Goal: Register for event/course

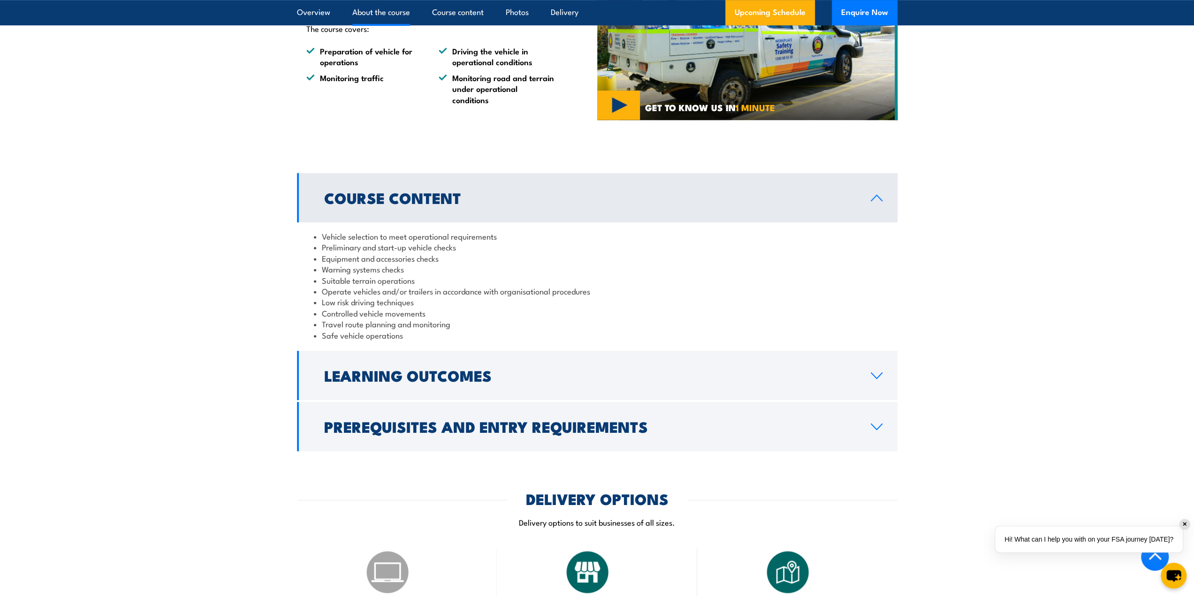
scroll to position [594, 0]
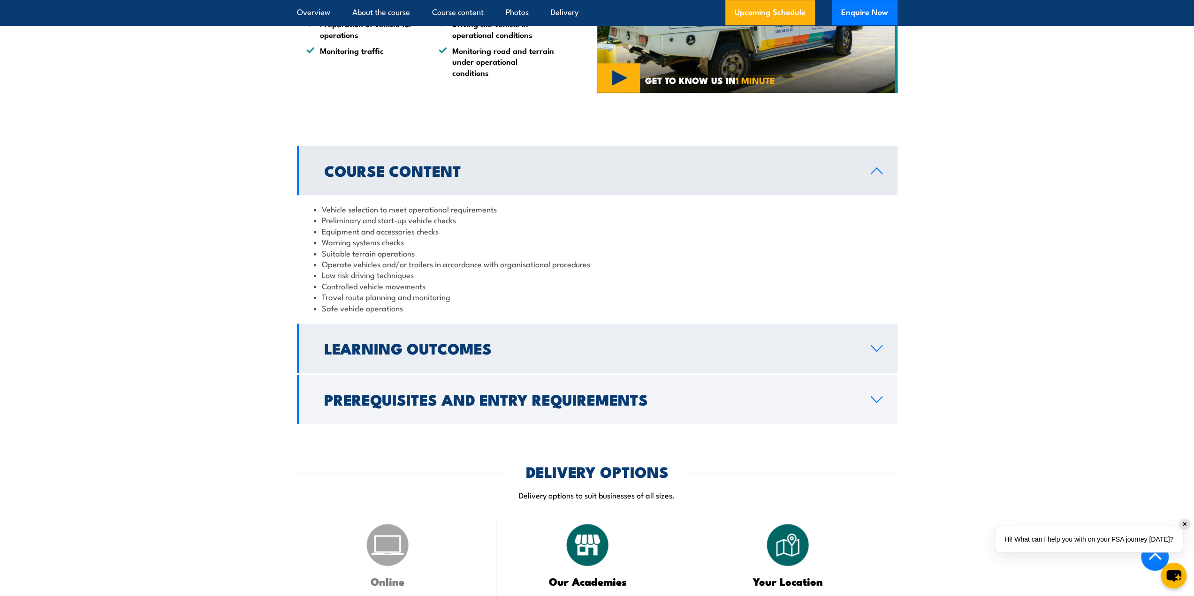
click at [872, 352] on icon at bounding box center [876, 349] width 13 height 8
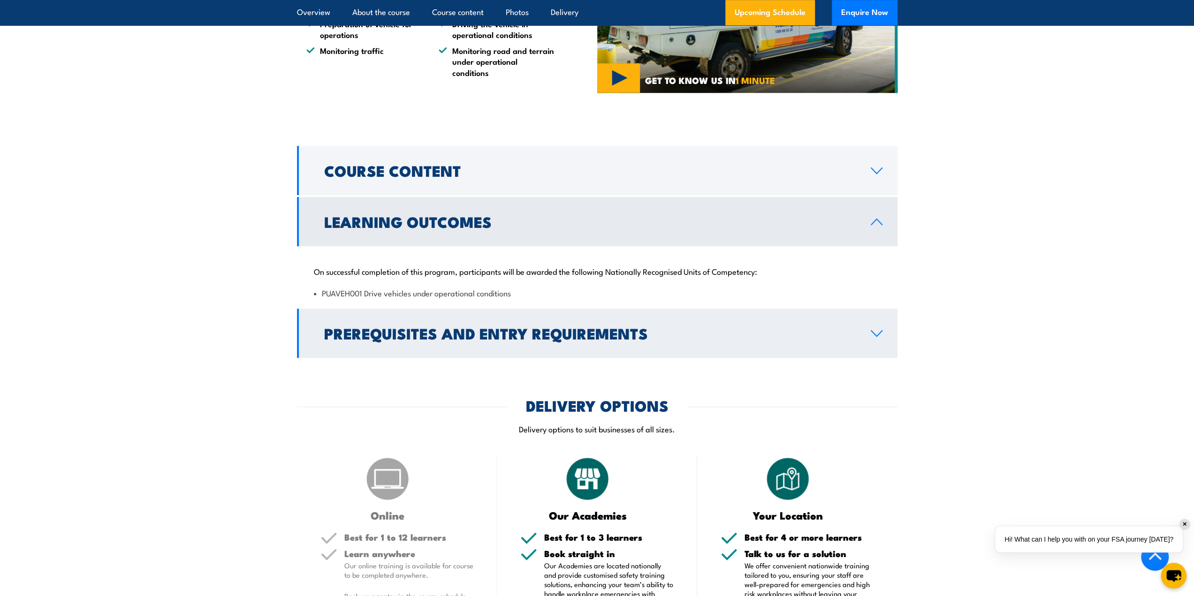
click at [872, 337] on icon at bounding box center [876, 334] width 13 height 8
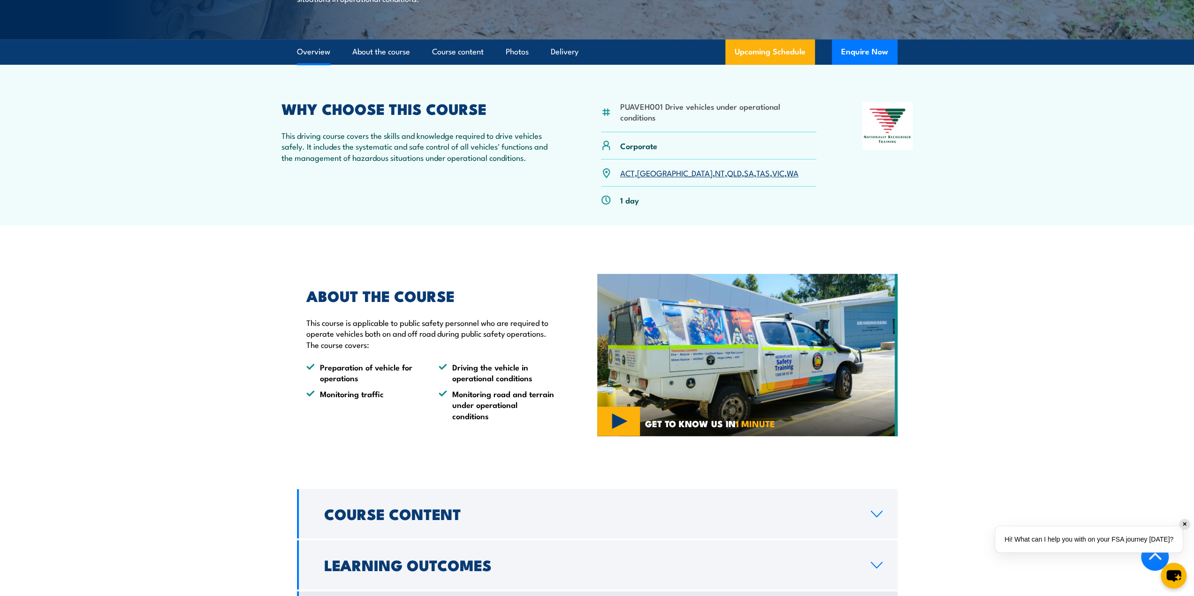
scroll to position [250, 0]
click at [647, 179] on link "[GEOGRAPHIC_DATA]" at bounding box center [675, 172] width 76 height 11
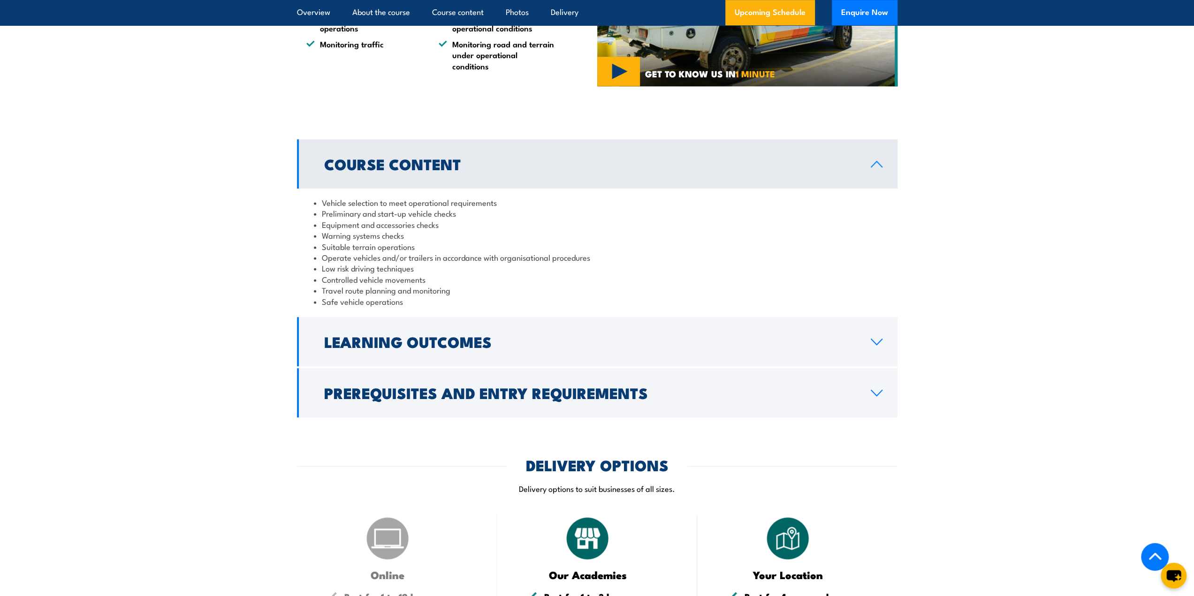
scroll to position [586, 0]
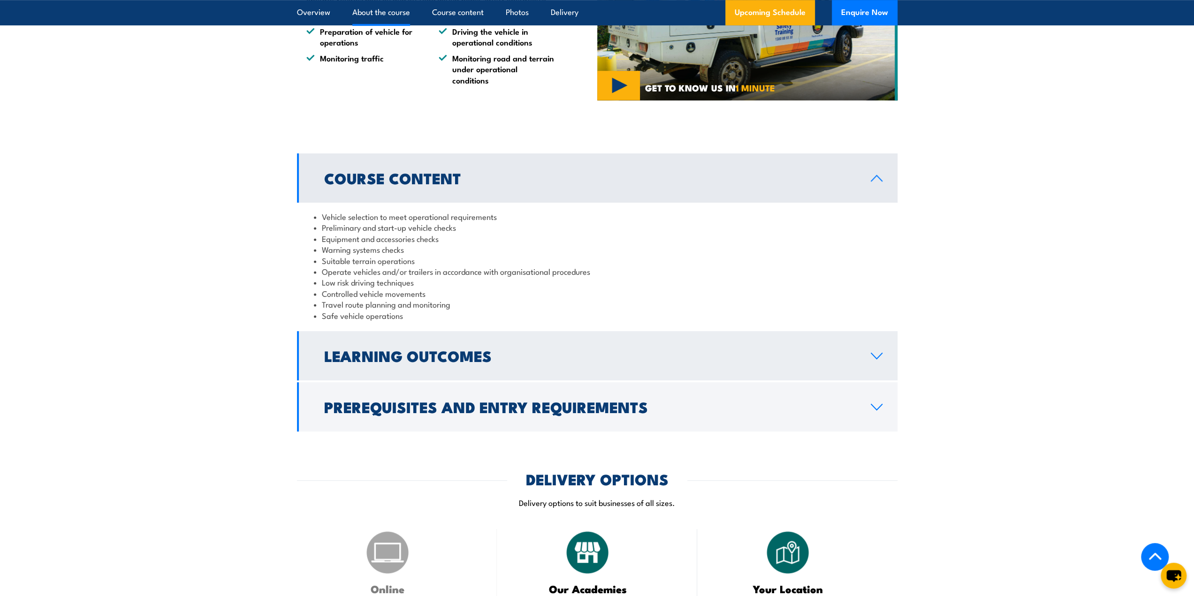
click at [873, 360] on icon at bounding box center [876, 356] width 13 height 8
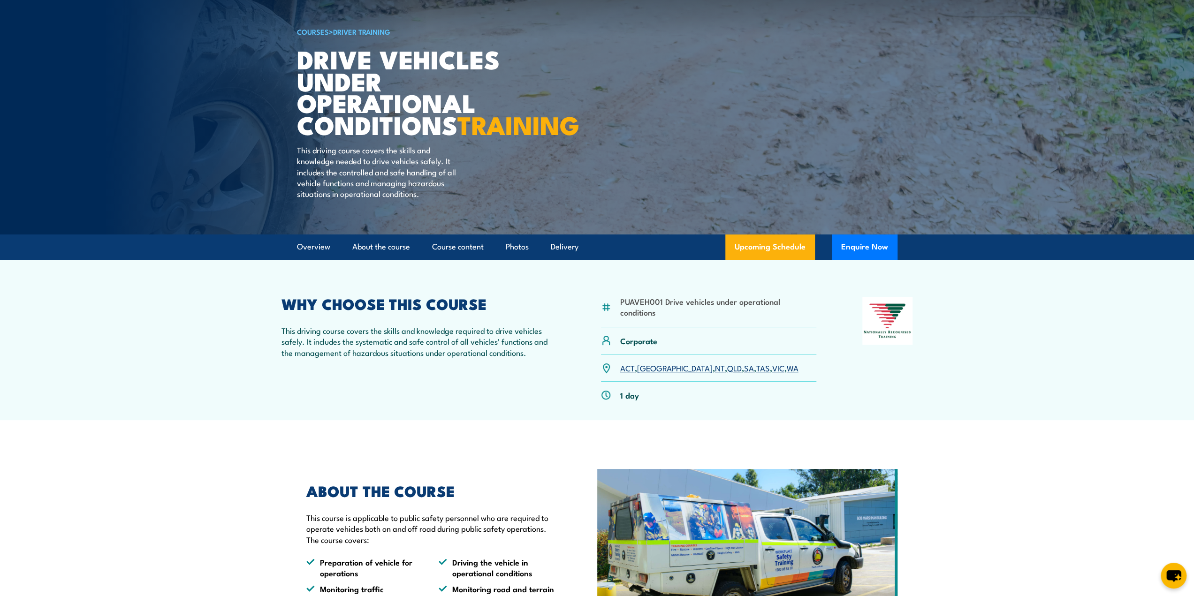
scroll to position [54, 0]
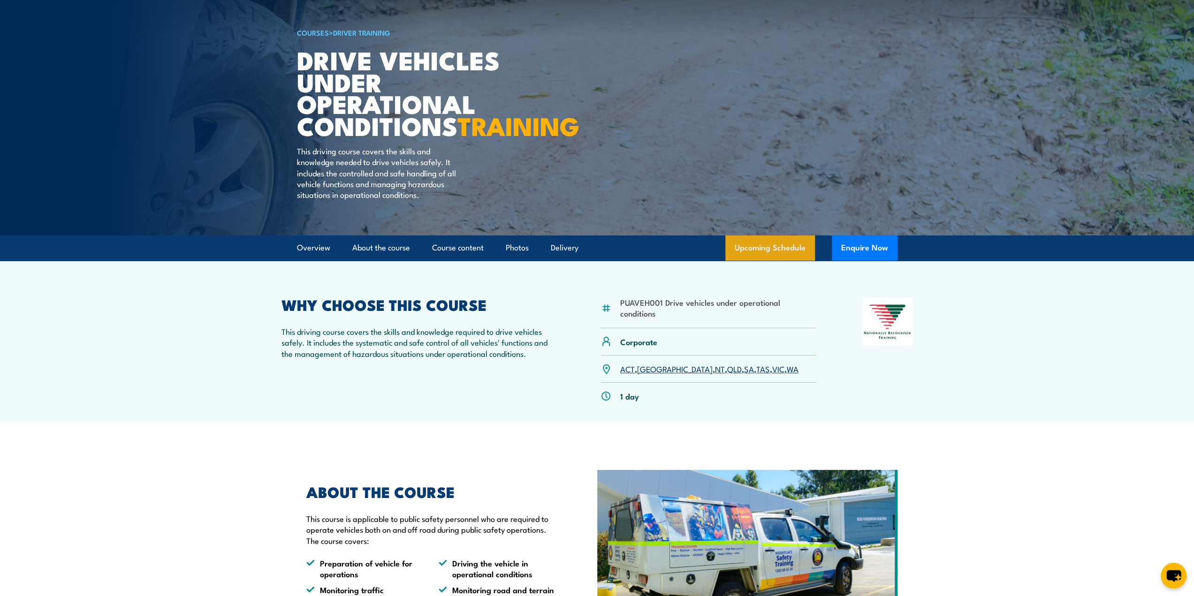
click at [757, 261] on link "Upcoming Schedule" at bounding box center [770, 247] width 90 height 25
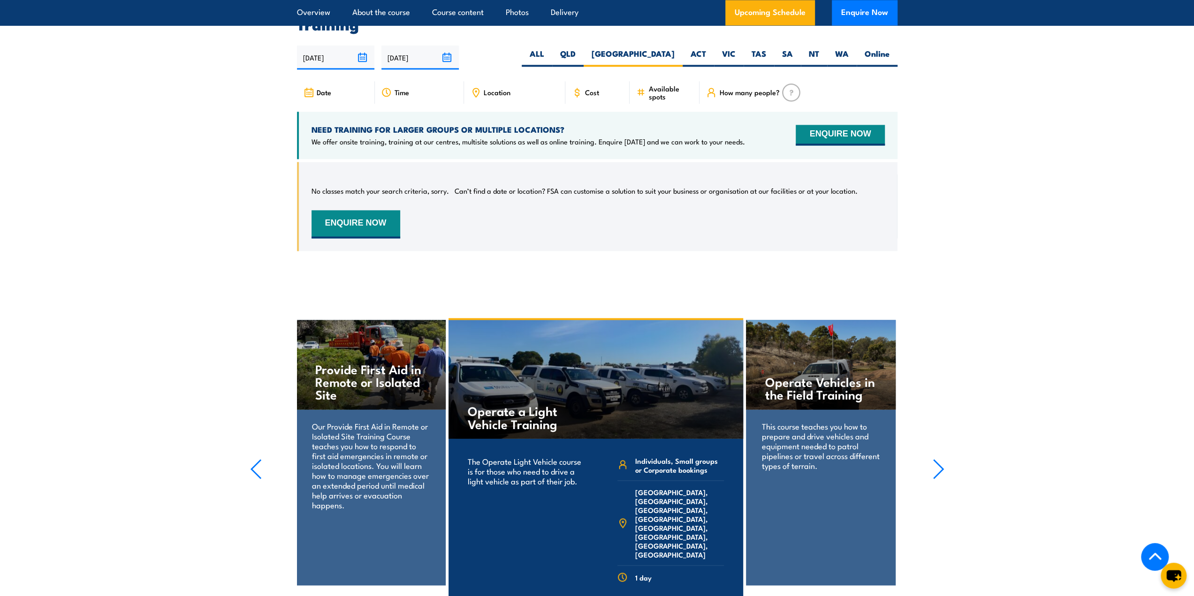
scroll to position [1364, 0]
click at [552, 58] on label "ALL" at bounding box center [537, 57] width 30 height 18
click at [550, 54] on input "ALL" at bounding box center [547, 51] width 6 height 6
radio input "true"
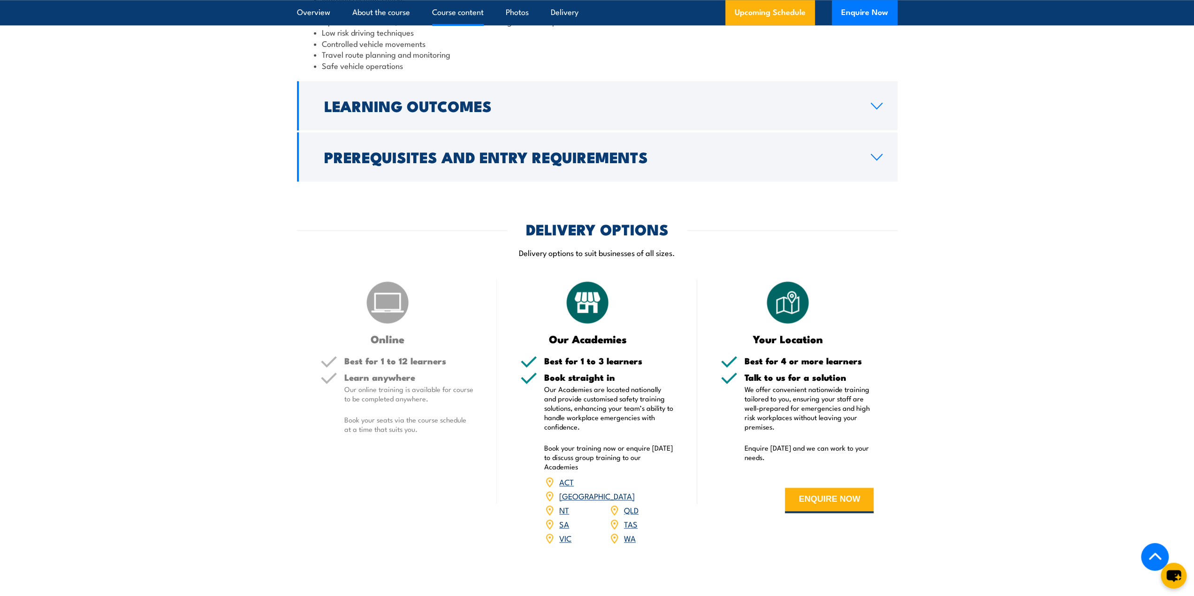
scroll to position [273, 0]
